Goal: Information Seeking & Learning: Learn about a topic

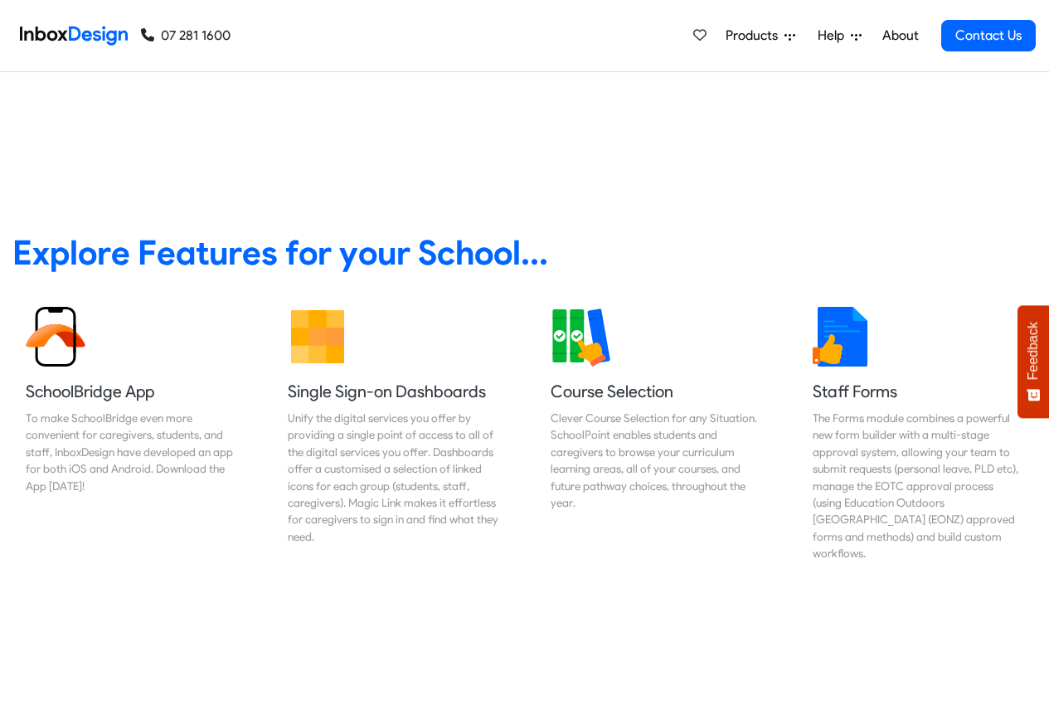
scroll to position [697, 0]
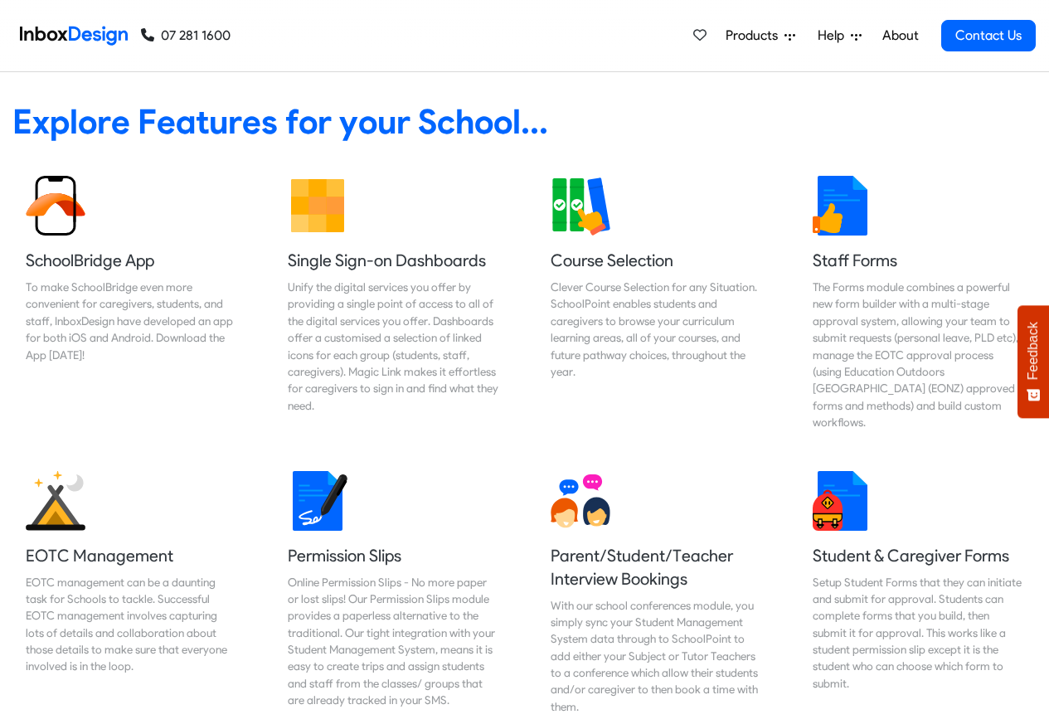
click at [900, 36] on link "About" at bounding box center [901, 35] width 46 height 33
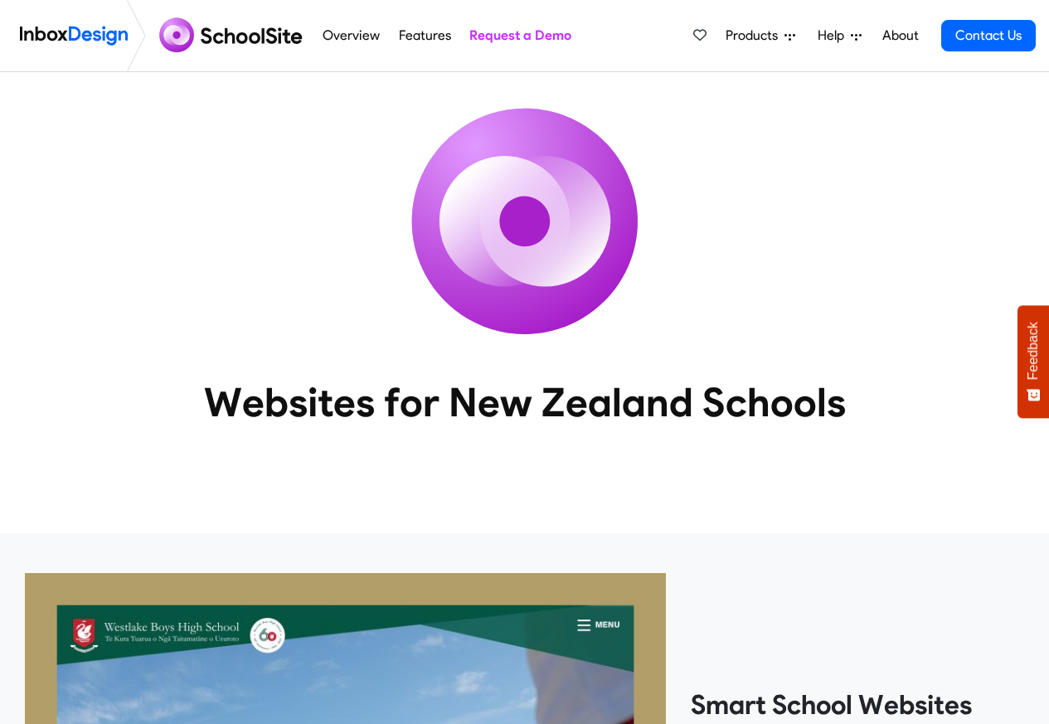
click at [1037, 17] on nav "Overview Features Request a Demo Products Mobile APP Pricing Free Webinars & Tr…" at bounding box center [524, 36] width 1049 height 72
